Goal: Task Accomplishment & Management: Use online tool/utility

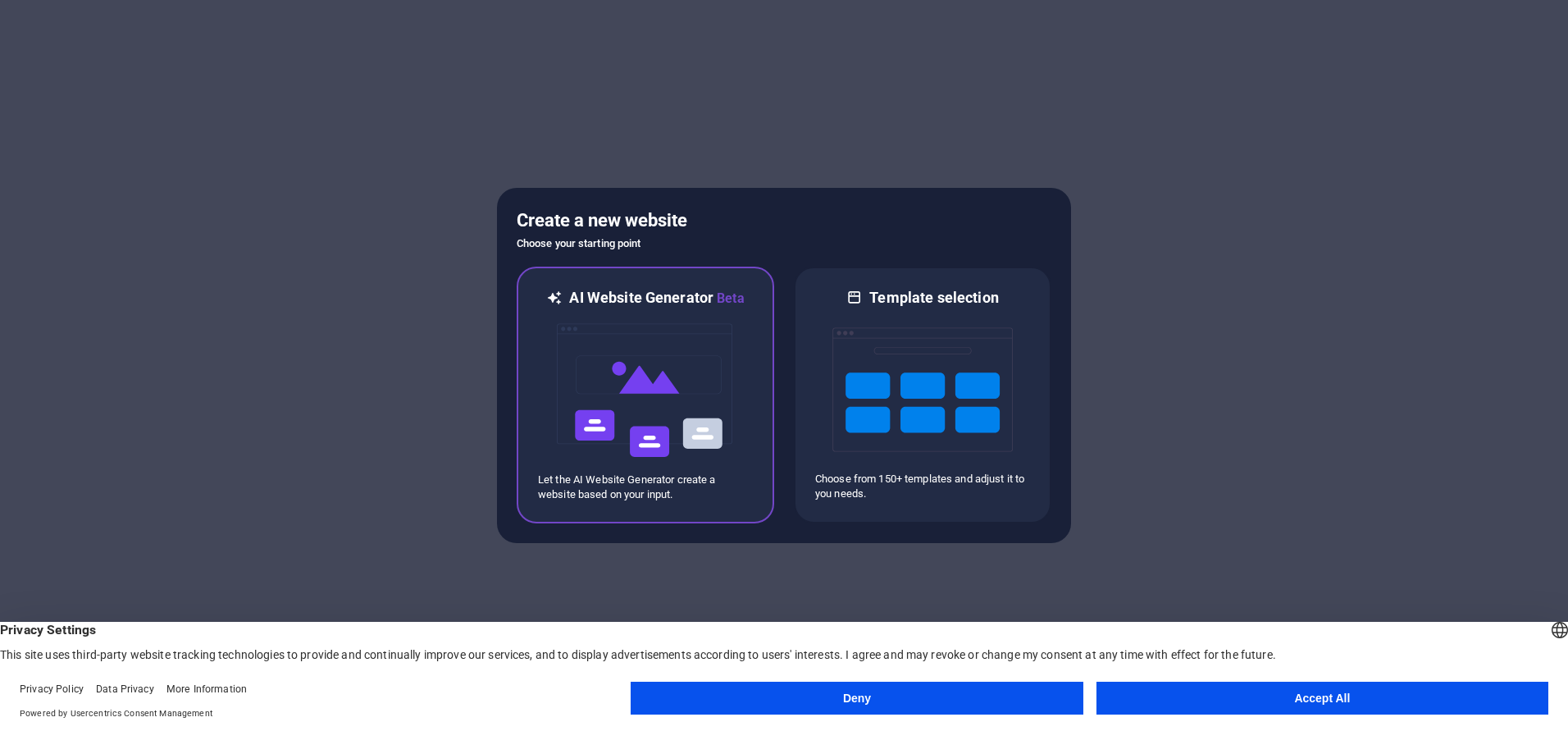
click at [619, 374] on img at bounding box center [645, 390] width 181 height 164
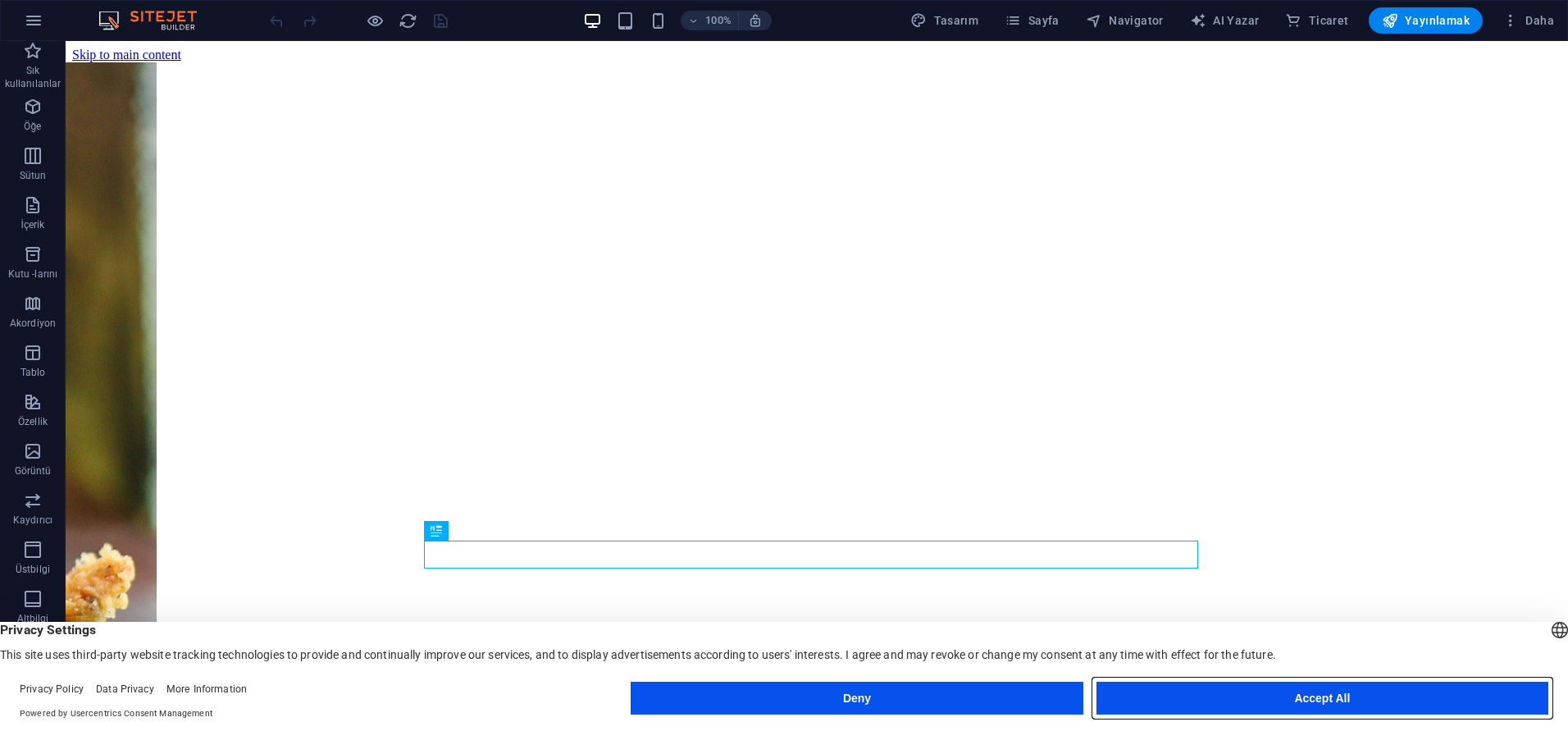
click at [1232, 690] on button "Accept All" at bounding box center [1322, 697] width 452 height 33
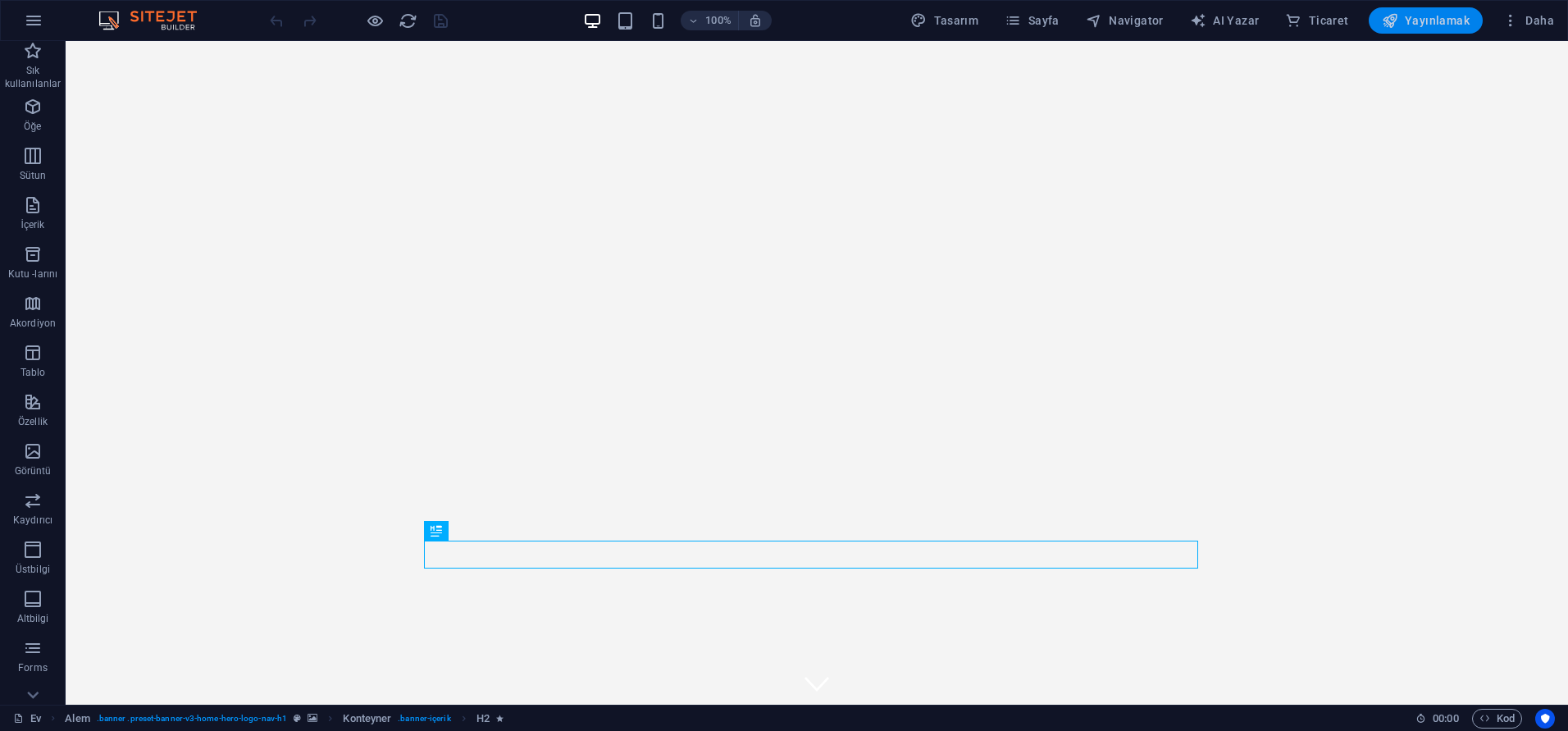
click at [1436, 16] on font "Yayınlamak" at bounding box center [1437, 20] width 65 height 13
